Goal: Transaction & Acquisition: Purchase product/service

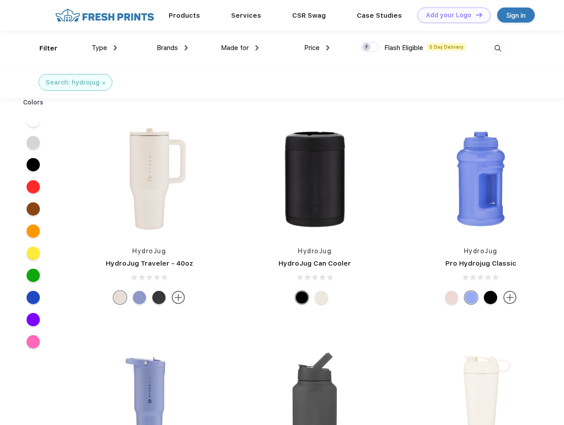
click at [451, 15] on link "Add your Logo Design Tool" at bounding box center [454, 16] width 73 height 16
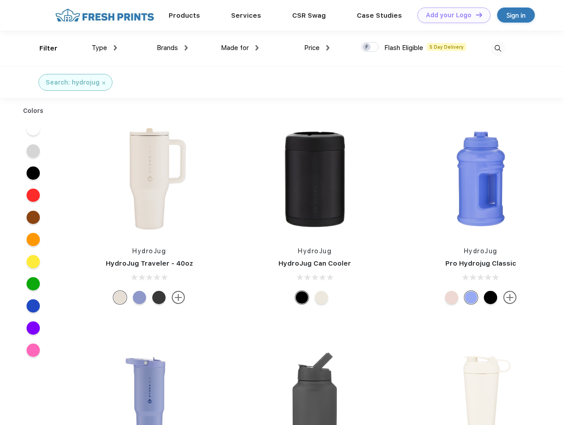
click at [0, 0] on div "Design Tool" at bounding box center [0, 0] width 0 height 0
click at [475, 15] on link "Add your Logo Design Tool" at bounding box center [454, 16] width 73 height 16
click at [43, 48] on div "Filter" at bounding box center [48, 48] width 18 height 10
click at [105, 48] on span "Type" at bounding box center [100, 48] width 16 height 8
click at [172, 48] on span "Brands" at bounding box center [167, 48] width 21 height 8
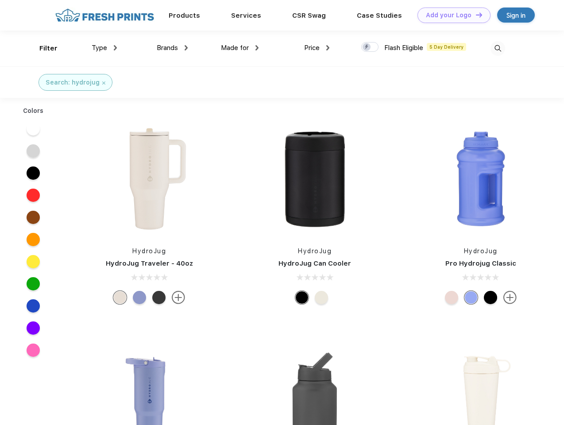
click at [240, 48] on span "Made for" at bounding box center [235, 48] width 28 height 8
click at [317, 48] on span "Price" at bounding box center [312, 48] width 16 height 8
click at [370, 47] on div at bounding box center [370, 47] width 17 height 10
click at [367, 47] on input "checkbox" at bounding box center [365, 45] width 6 height 6
click at [498, 48] on img at bounding box center [498, 48] width 15 height 15
